Goal: Information Seeking & Learning: Learn about a topic

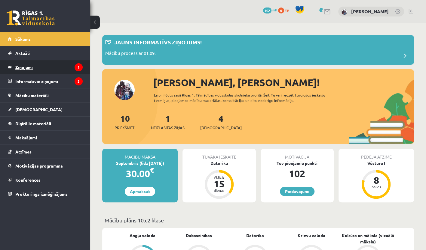
click at [52, 65] on legend "Ziņojumi 1" at bounding box center [48, 67] width 67 height 14
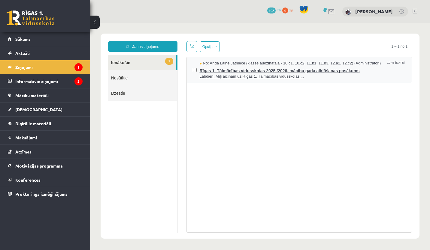
click at [300, 75] on span "Labdien! Mīļi aicinām uz Rīgas 1. Tālmācības vidusskolas ..." at bounding box center [303, 77] width 206 height 6
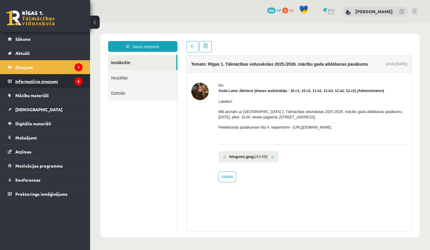
click at [29, 82] on legend "Informatīvie ziņojumi 3" at bounding box center [48, 81] width 67 height 14
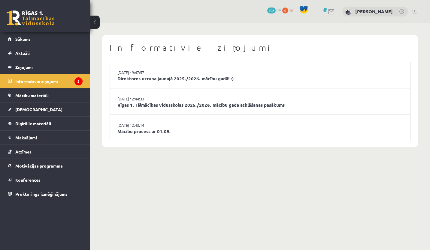
click at [251, 71] on li "29.08.2025 19:47:57 Direktores uzruna jaunajā 2025./2026. mācību gadā! :)" at bounding box center [260, 75] width 300 height 26
click at [192, 80] on link "Direktores uzruna jaunajā 2025./2026. mācību gadā! :)" at bounding box center [259, 78] width 285 height 7
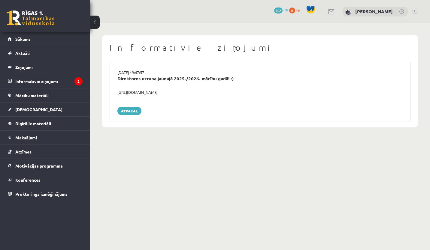
click at [187, 91] on div "https://youtube.com/shorts/lM8RsWyzCn4" at bounding box center [260, 92] width 294 height 6
drag, startPoint x: 194, startPoint y: 92, endPoint x: 111, endPoint y: 96, distance: 82.7
click at [111, 96] on div "29.08.2025 19:47:57 Direktores uzruna jaunajā 2025./2026. mācību gadā! :) https…" at bounding box center [260, 92] width 301 height 60
copy div "https://youtube.com/shorts/lM8RsWyzCn4"
click at [35, 84] on legend "Informatīvie ziņojumi 2" at bounding box center [48, 81] width 67 height 14
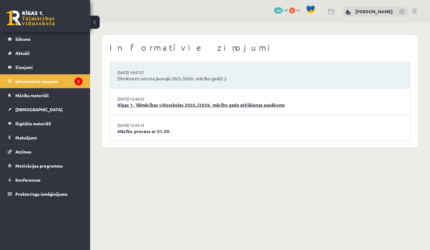
click at [206, 106] on link "Rīgas 1. Tālmācības vidusskolas 2025./2026. mācību gada atklāšanas pasākums" at bounding box center [259, 105] width 285 height 7
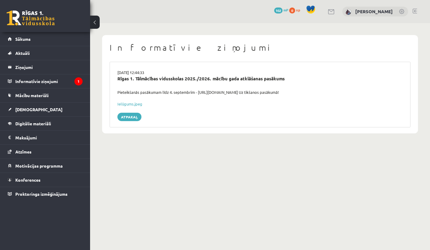
click at [97, 22] on button at bounding box center [95, 22] width 10 height 13
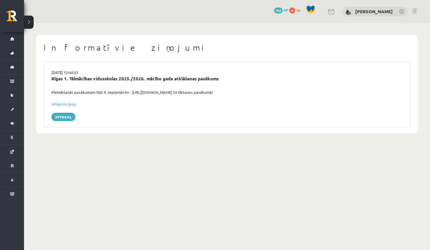
click at [31, 21] on button at bounding box center [29, 22] width 10 height 13
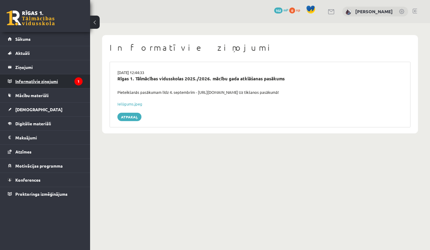
click at [45, 84] on legend "Informatīvie ziņojumi 1" at bounding box center [48, 81] width 67 height 14
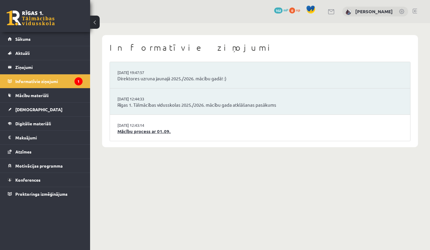
click at [173, 131] on link "Mācību process ar 01.09." at bounding box center [259, 131] width 285 height 7
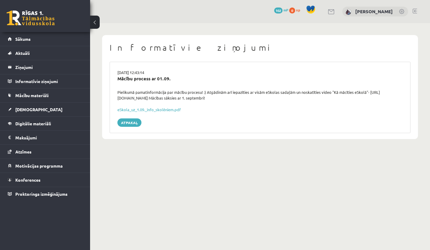
click at [136, 112] on div "eSkola_uz_1.09._info_skolēniem.pdf" at bounding box center [259, 110] width 285 height 6
click at [132, 111] on link "eSkola_uz_1.09._info_skolēniem.pdf" at bounding box center [148, 109] width 63 height 5
click at [94, 24] on button at bounding box center [95, 22] width 10 height 13
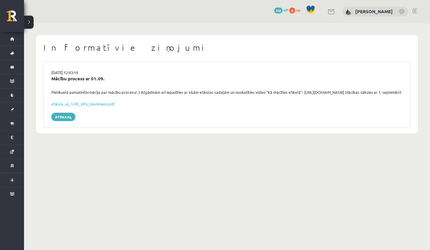
click at [30, 20] on button at bounding box center [29, 22] width 10 height 13
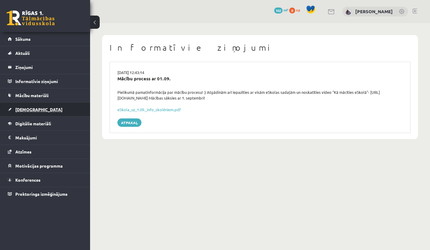
click at [32, 109] on span "[DEMOGRAPHIC_DATA]" at bounding box center [38, 109] width 47 height 5
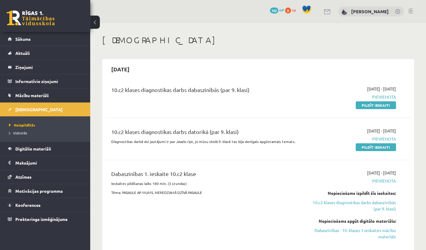
click at [151, 237] on div "Dabaszinības 1. ieskaite 10.c2 klase Ieskaites pildīšanas laiks 180 min. (3 stu…" at bounding box center [205, 209] width 196 height 79
click at [39, 95] on span "Mācību materiāli" at bounding box center [31, 95] width 33 height 5
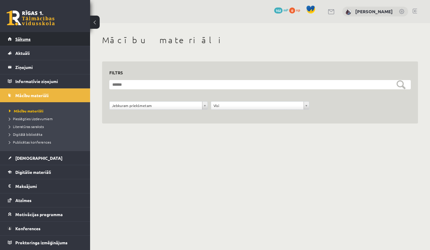
click at [16, 45] on link "Sākums" at bounding box center [45, 39] width 75 height 14
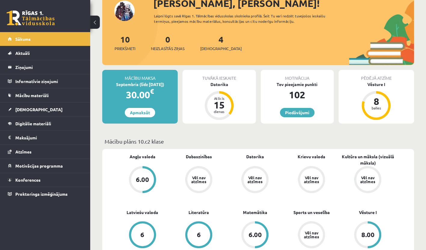
scroll to position [120, 0]
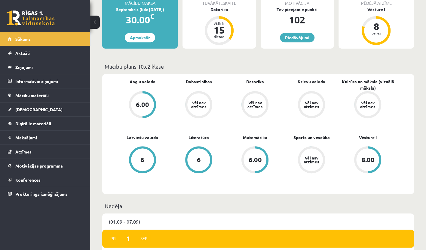
click at [317, 106] on div "Vēl nav atzīmes" at bounding box center [311, 105] width 17 height 8
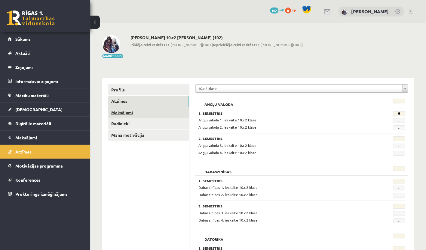
click at [141, 112] on link "Maksājumi" at bounding box center [148, 112] width 81 height 11
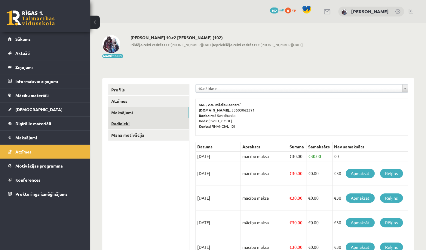
click at [133, 123] on link "Radinieki" at bounding box center [148, 123] width 81 height 11
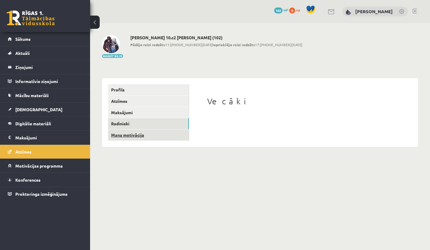
click at [150, 133] on link "Mana motivācija" at bounding box center [148, 135] width 81 height 11
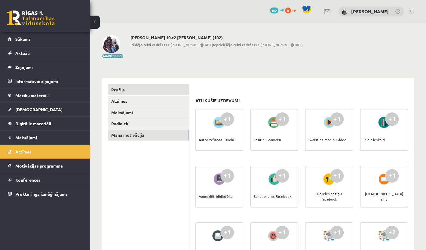
click at [138, 87] on link "Profils" at bounding box center [148, 89] width 81 height 11
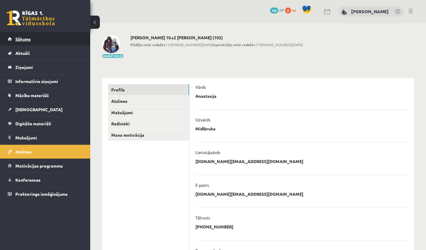
click at [27, 40] on span "Sākums" at bounding box center [22, 38] width 15 height 5
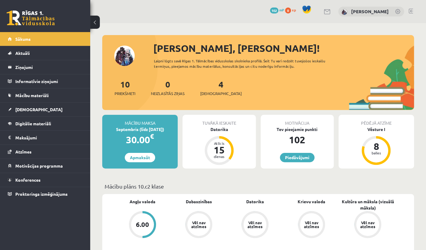
scroll to position [30, 0]
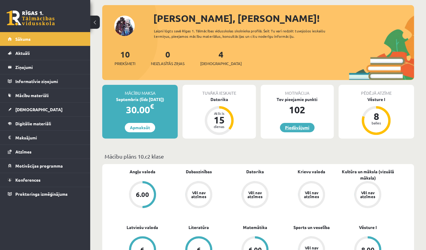
click at [297, 129] on link "Piedāvājumi" at bounding box center [297, 127] width 35 height 9
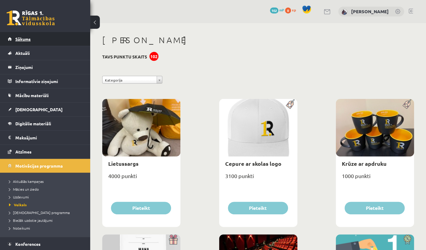
click at [41, 40] on link "Sākums" at bounding box center [45, 39] width 75 height 14
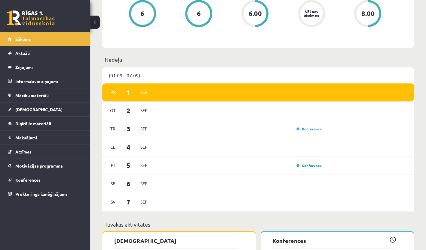
scroll to position [270, 0]
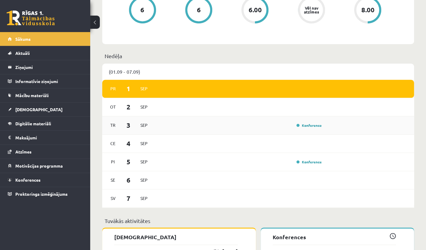
click at [272, 127] on div "Konference" at bounding box center [239, 125] width 169 height 7
click at [309, 124] on link "Konference" at bounding box center [308, 125] width 25 height 5
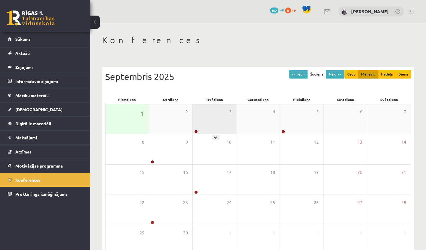
click at [215, 130] on div "3" at bounding box center [214, 119] width 43 height 30
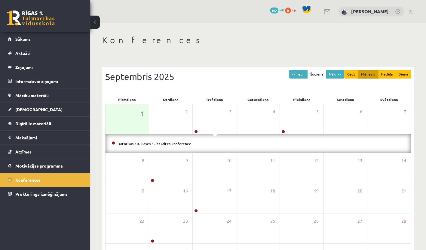
click at [305, 145] on li "Datorikas 10. klases 1. ieskaites konference" at bounding box center [257, 144] width 293 height 7
click at [210, 126] on div "3" at bounding box center [214, 119] width 43 height 30
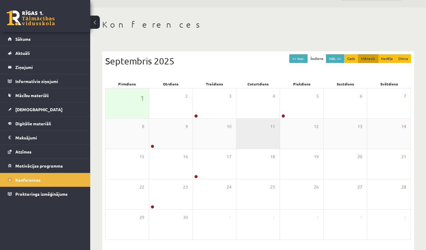
scroll to position [36, 0]
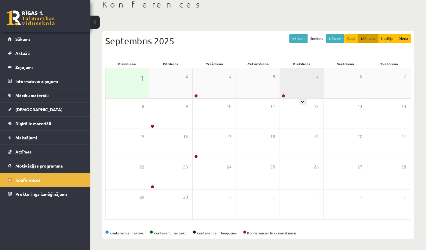
click at [291, 92] on div "5" at bounding box center [301, 83] width 43 height 30
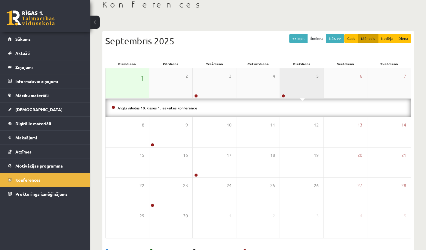
click at [291, 92] on div "5" at bounding box center [301, 83] width 43 height 30
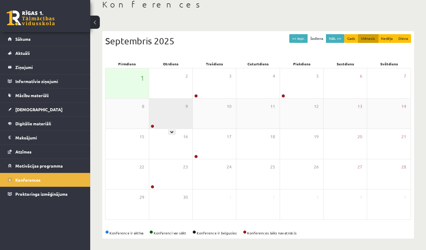
click at [181, 106] on div "9" at bounding box center [170, 114] width 43 height 30
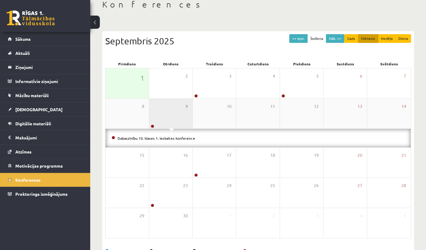
click at [179, 106] on div "9" at bounding box center [170, 114] width 43 height 30
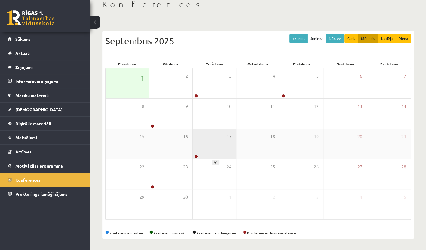
click at [222, 136] on div "17" at bounding box center [214, 144] width 43 height 30
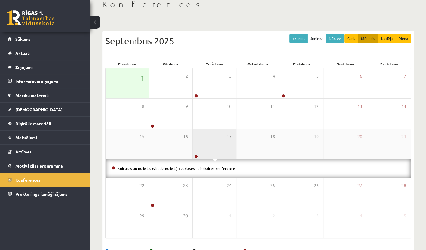
click at [222, 136] on div "17" at bounding box center [214, 144] width 43 height 30
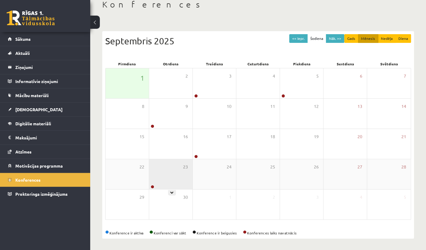
click at [174, 165] on div "23" at bounding box center [170, 174] width 43 height 30
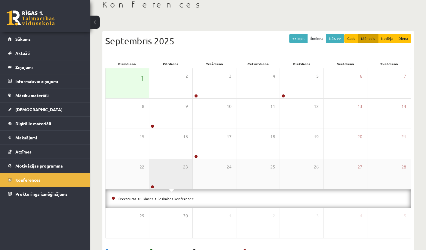
click at [174, 165] on div "23" at bounding box center [170, 174] width 43 height 30
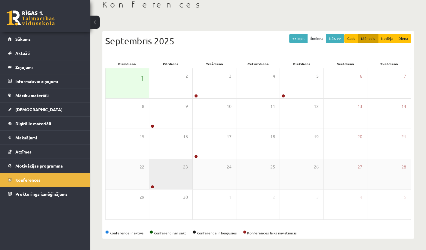
click at [174, 165] on div "23" at bounding box center [170, 174] width 43 height 30
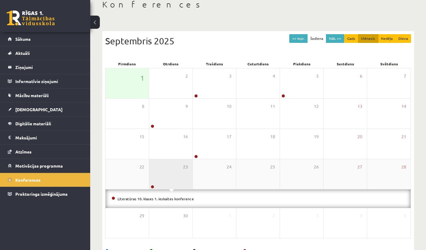
click at [169, 164] on div "23" at bounding box center [170, 174] width 43 height 30
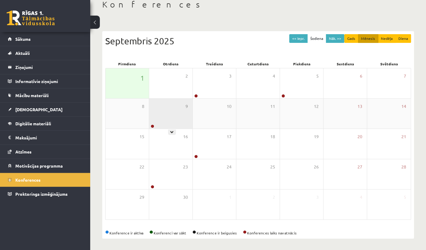
click at [190, 114] on div "9" at bounding box center [170, 114] width 43 height 30
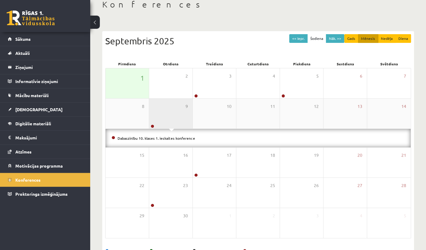
click at [183, 117] on div "9" at bounding box center [170, 114] width 43 height 30
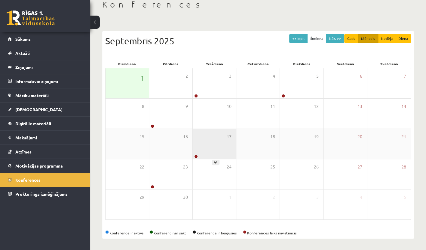
click at [209, 138] on div "17" at bounding box center [214, 144] width 43 height 30
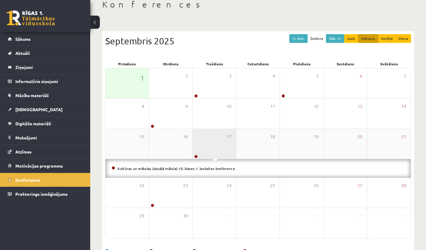
click at [209, 138] on div "17" at bounding box center [214, 144] width 43 height 30
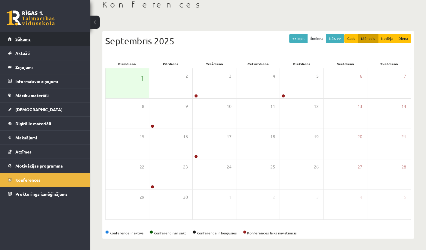
click at [23, 42] on link "Sākums" at bounding box center [45, 39] width 75 height 14
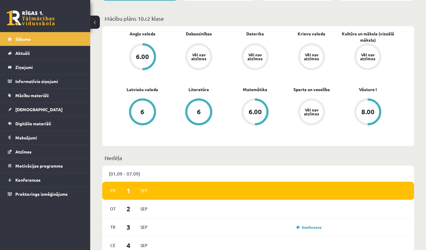
scroll to position [216, 0]
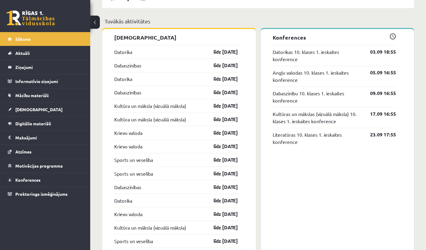
scroll to position [481, 0]
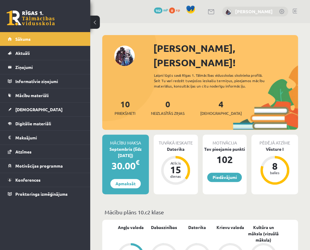
click at [272, 11] on link "[PERSON_NAME]" at bounding box center [254, 11] width 38 height 6
